Goal: Check status: Check status

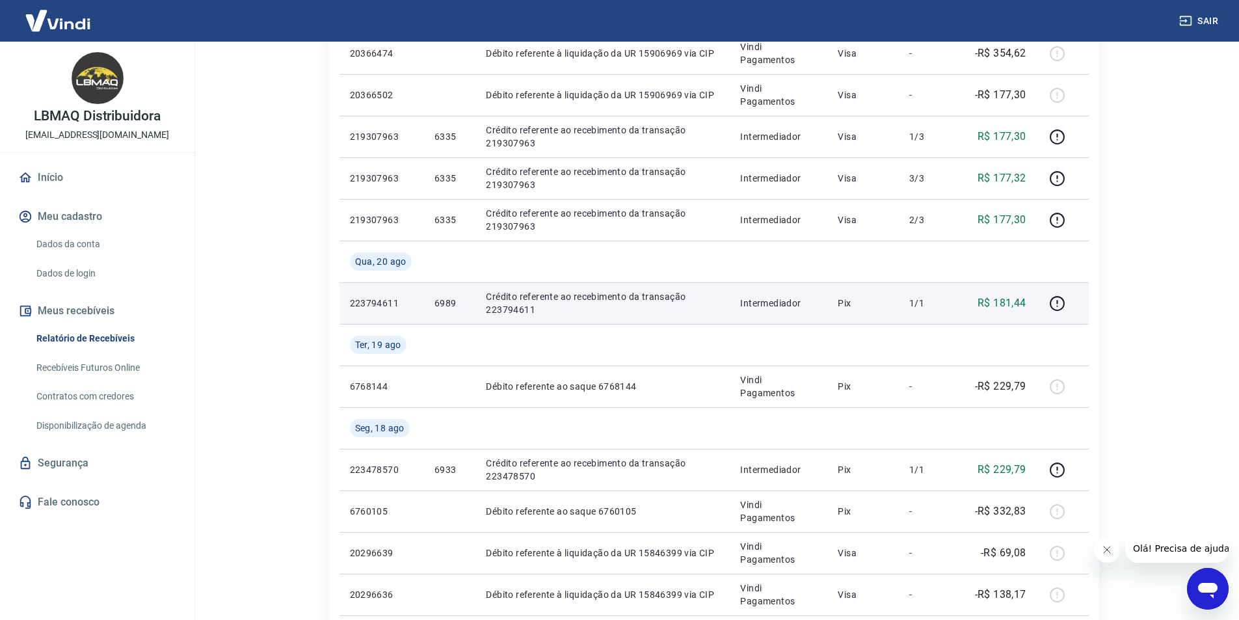
scroll to position [651, 0]
click at [1056, 302] on icon "button" at bounding box center [1057, 303] width 16 height 16
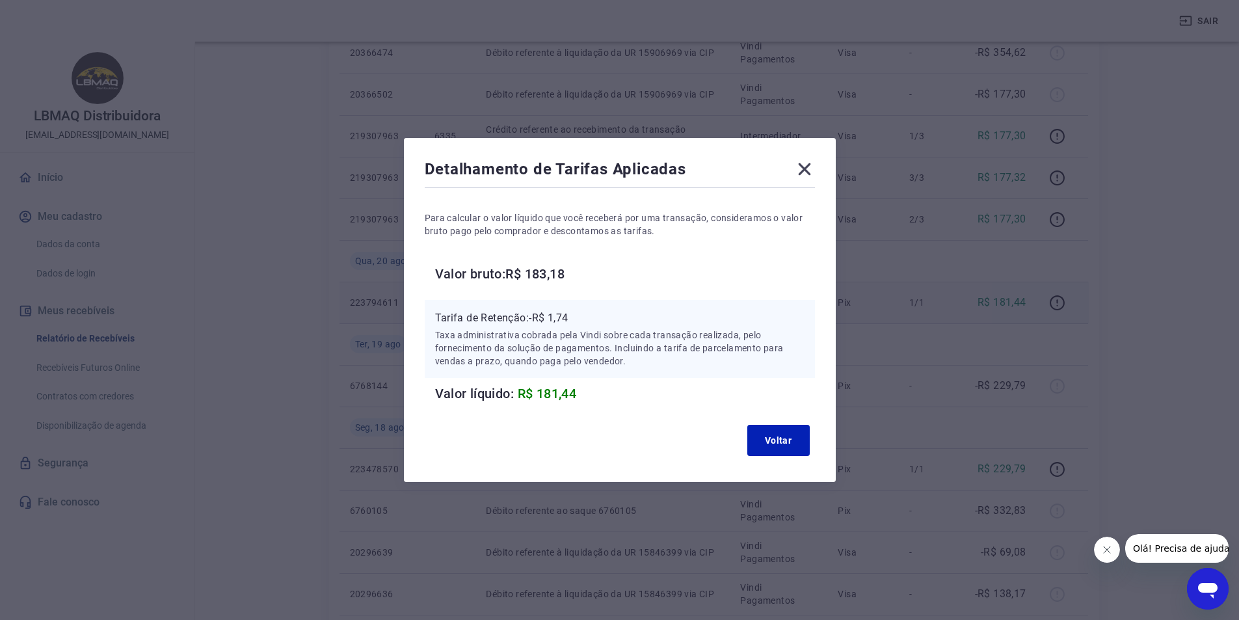
click at [813, 171] on icon at bounding box center [804, 169] width 21 height 21
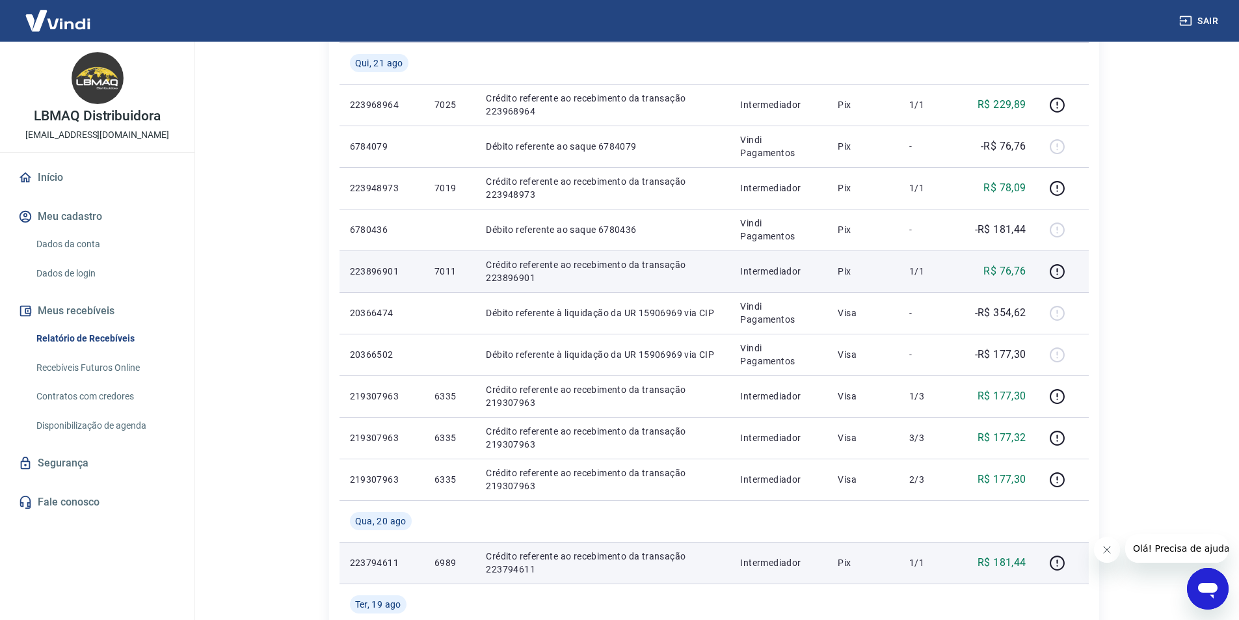
scroll to position [325, 0]
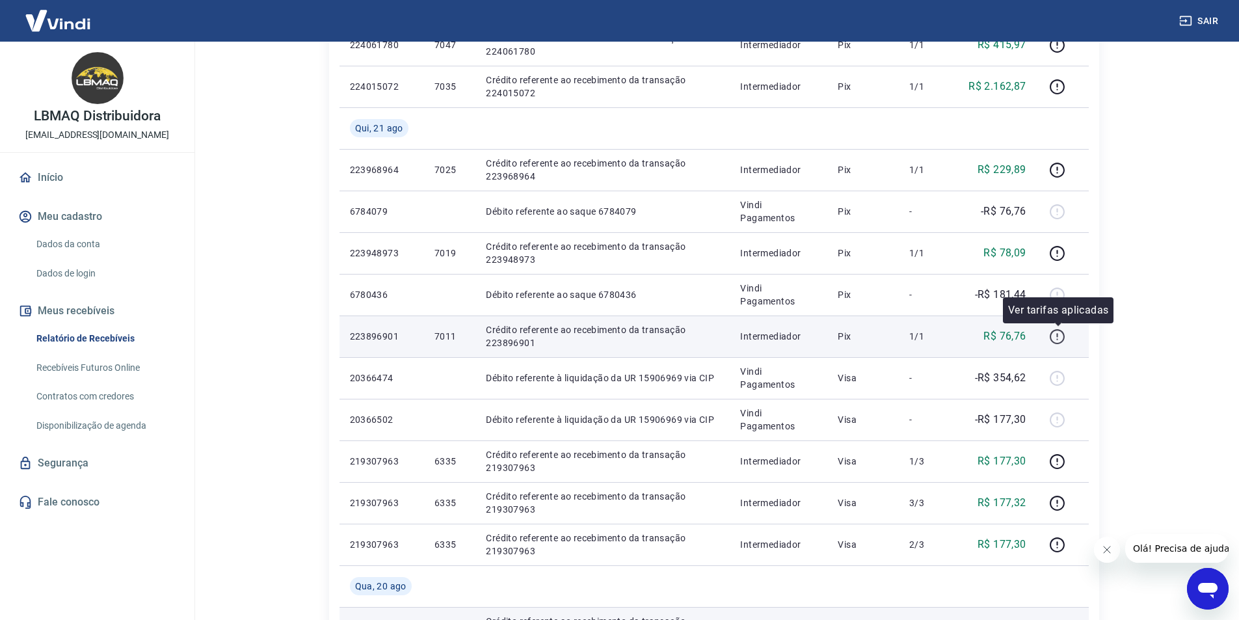
click at [1054, 337] on icon "button" at bounding box center [1057, 337] width 16 height 16
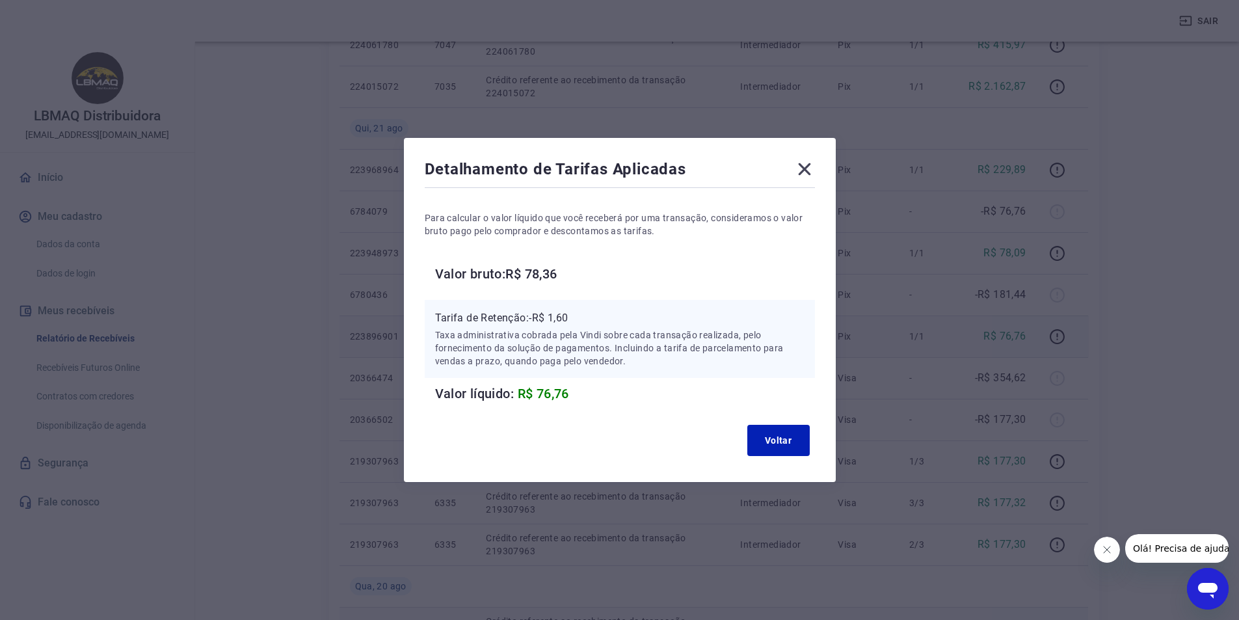
click at [809, 168] on icon at bounding box center [804, 169] width 12 height 12
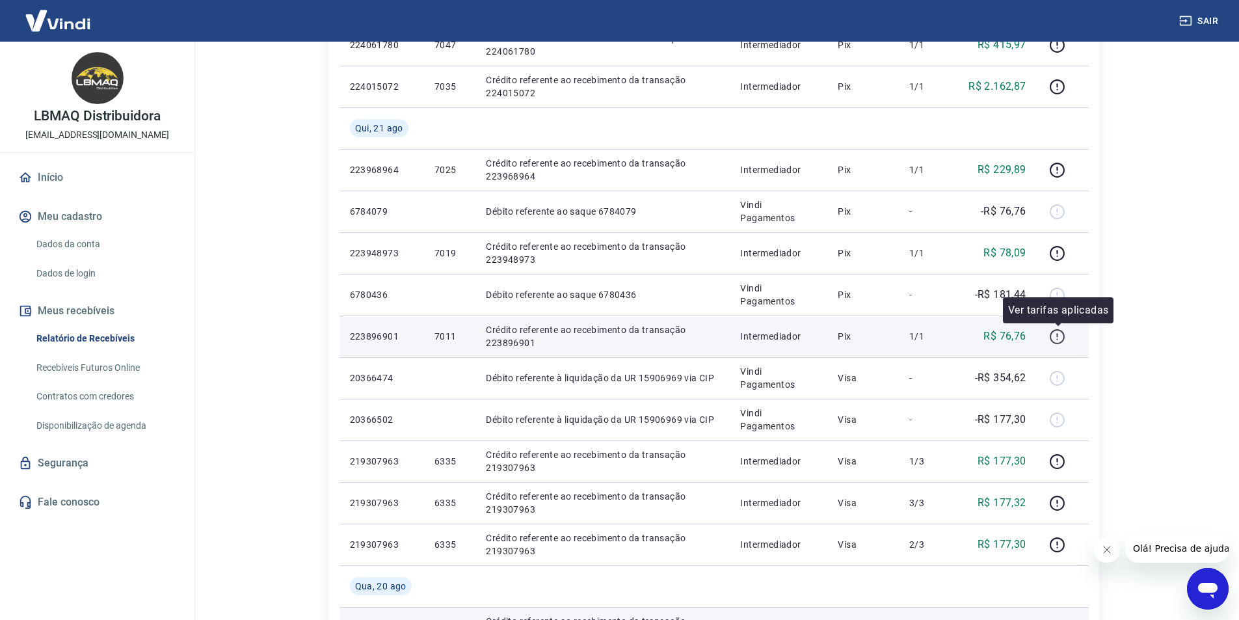
click at [1055, 332] on icon "button" at bounding box center [1057, 337] width 16 height 16
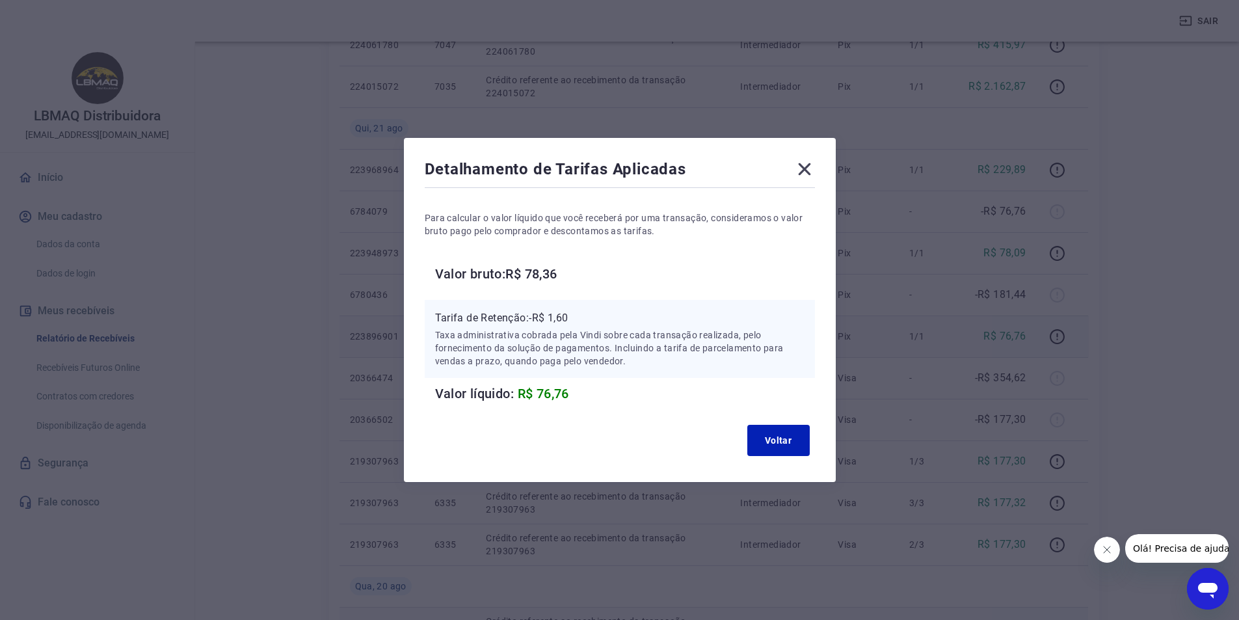
click at [808, 168] on icon at bounding box center [804, 169] width 12 height 12
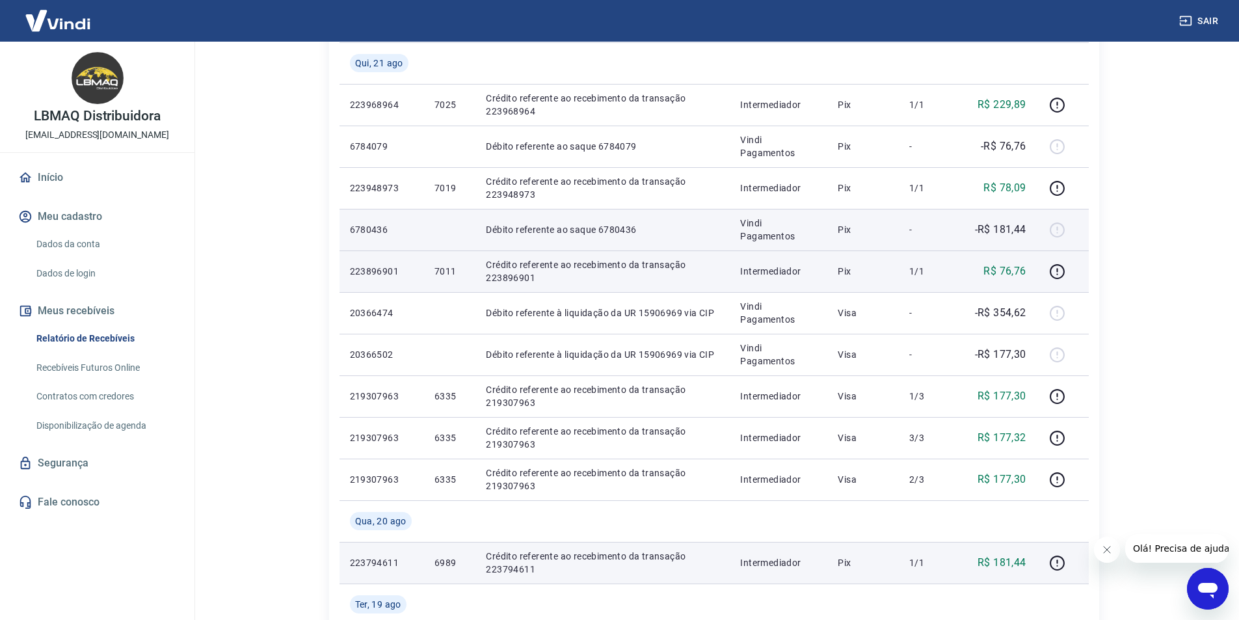
scroll to position [455, 0]
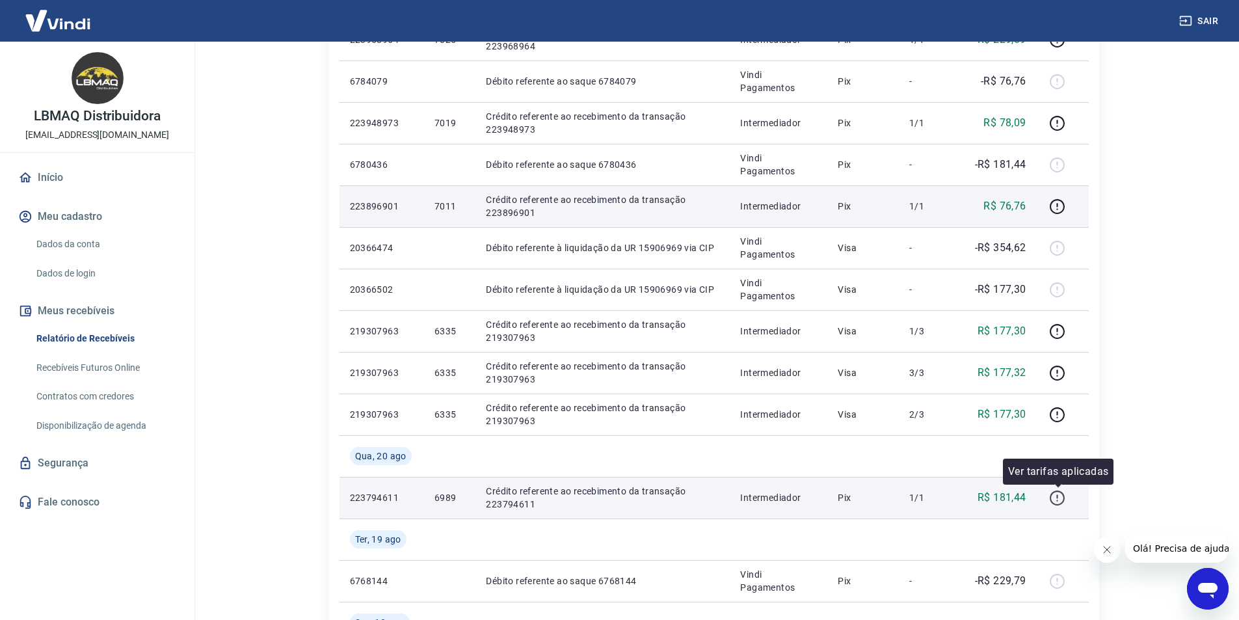
click at [1055, 496] on icon "button" at bounding box center [1057, 498] width 16 height 16
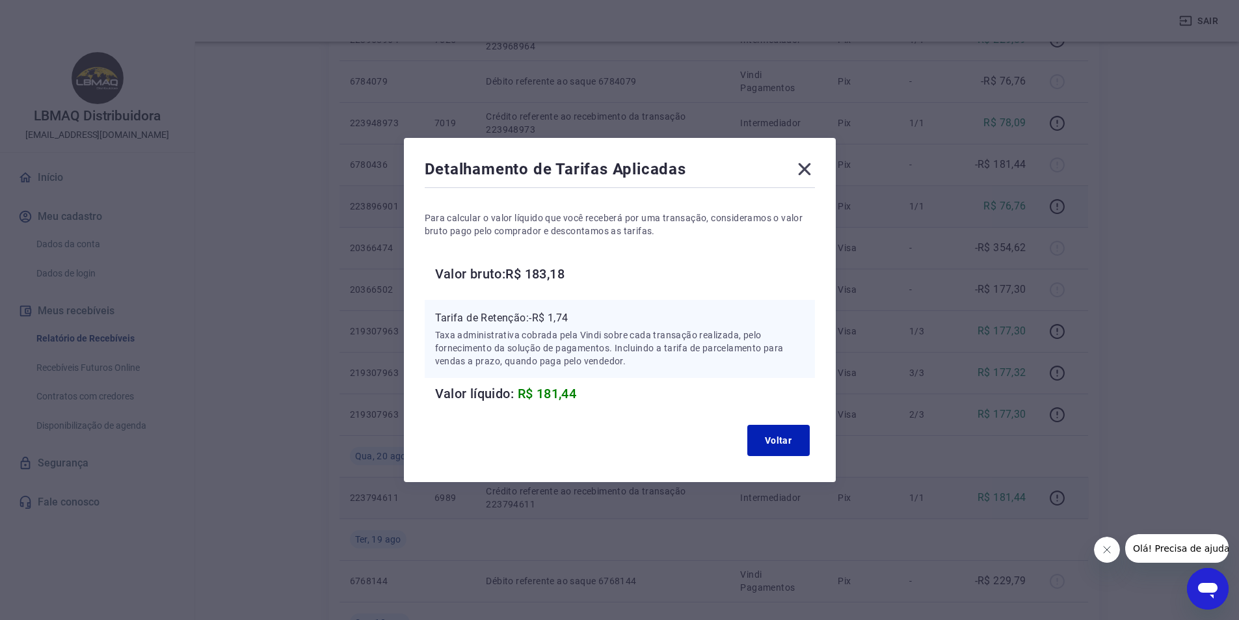
click at [810, 170] on icon at bounding box center [804, 169] width 12 height 12
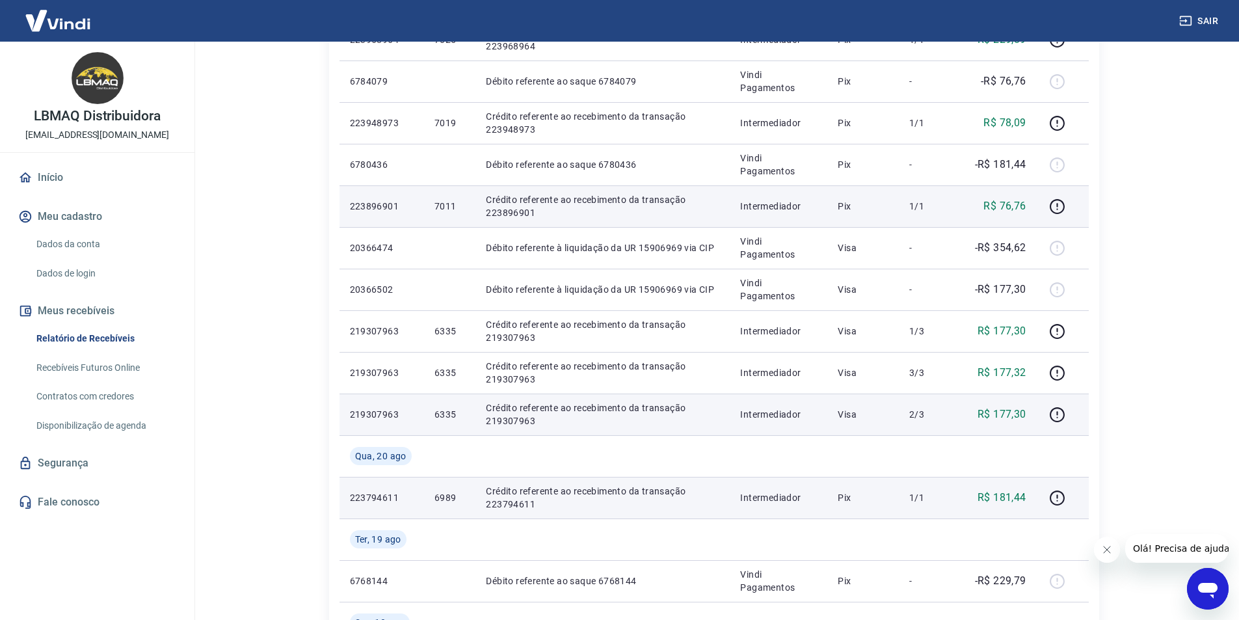
scroll to position [390, 0]
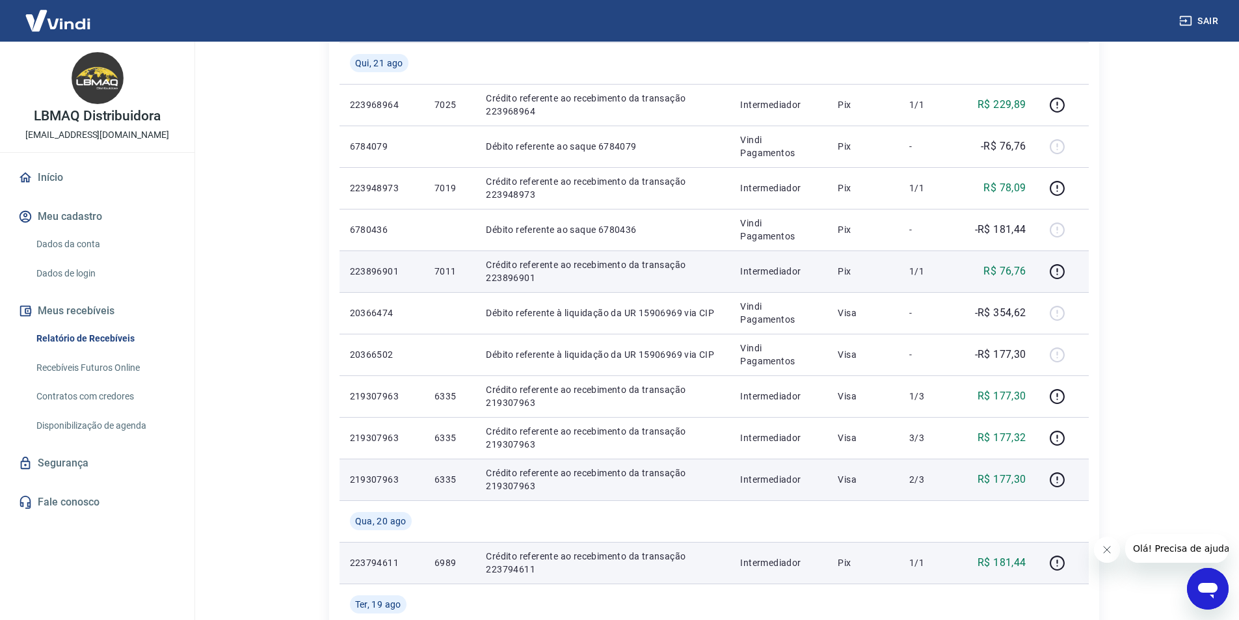
click at [440, 479] on p "6335" at bounding box center [450, 479] width 31 height 13
copy p "6335"
